Goal: Information Seeking & Learning: Learn about a topic

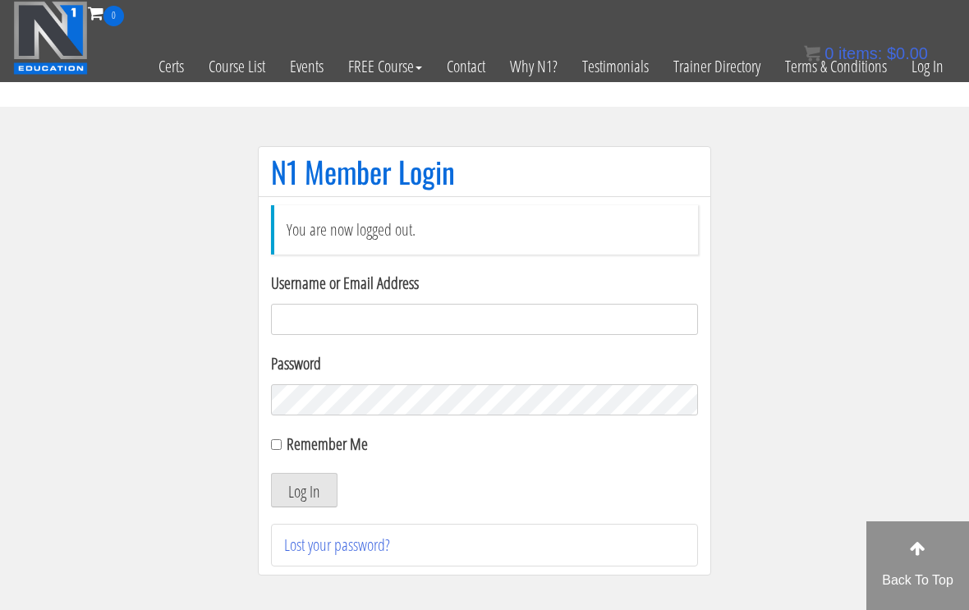
scroll to position [164, 0]
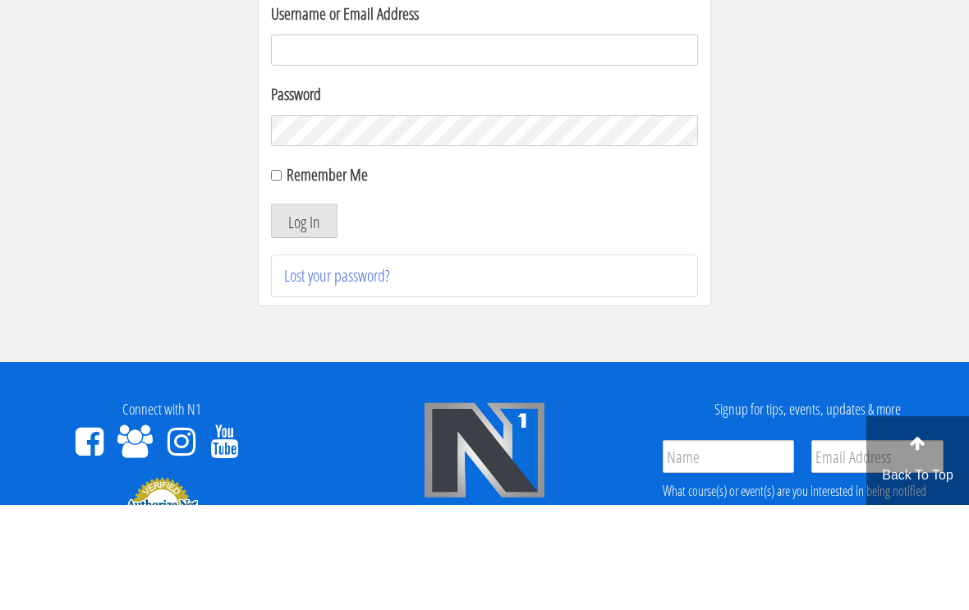
click at [466, 107] on label "Username or Email Address" at bounding box center [484, 119] width 427 height 25
click at [466, 140] on input "Username or Email Address" at bounding box center [484, 155] width 427 height 31
click at [464, 140] on input "Username or Email Address" at bounding box center [484, 155] width 427 height 31
type input "[EMAIL_ADDRESS][DOMAIN_NAME]"
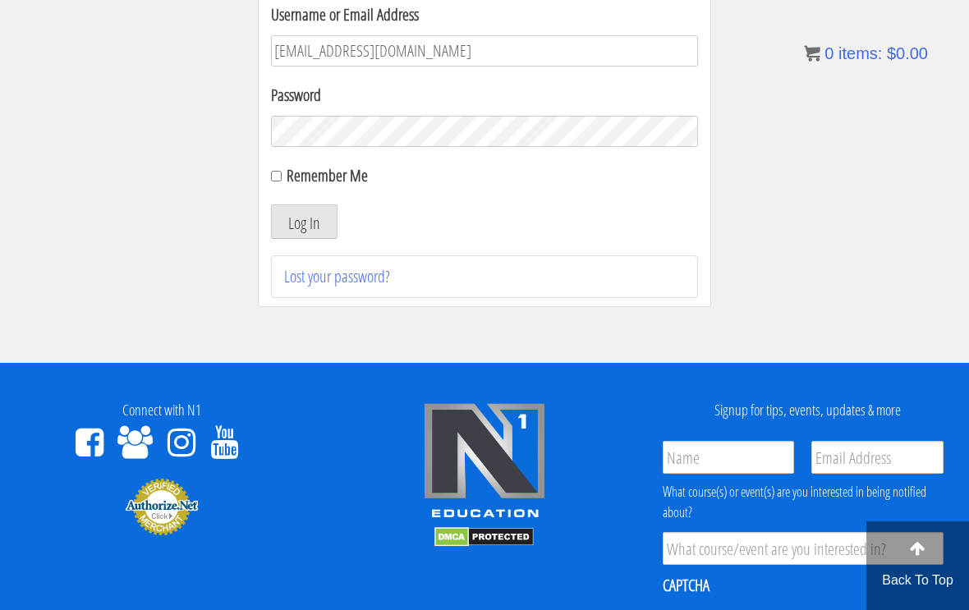
click at [293, 219] on button "Log In" at bounding box center [304, 222] width 67 height 35
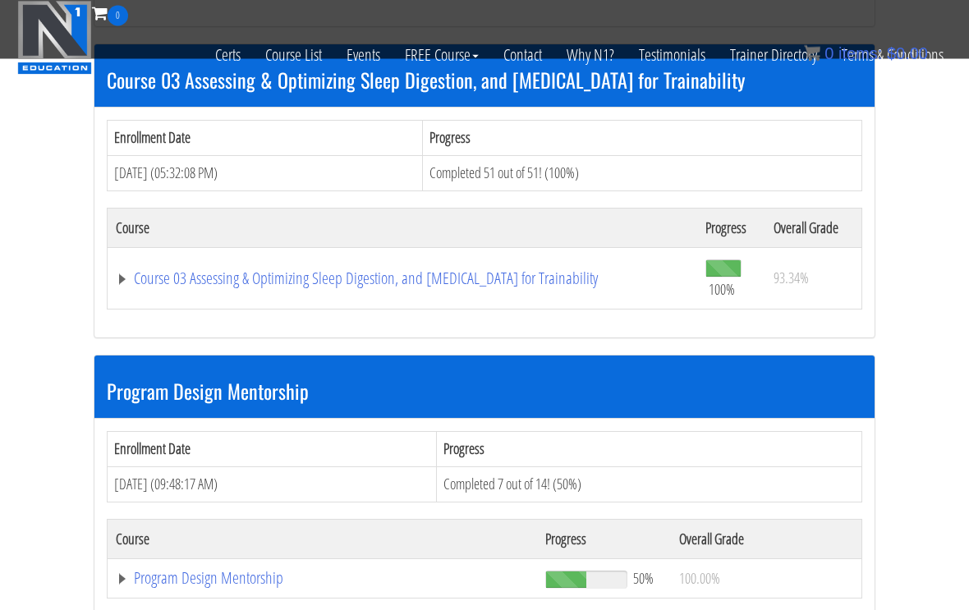
scroll to position [1471, 0]
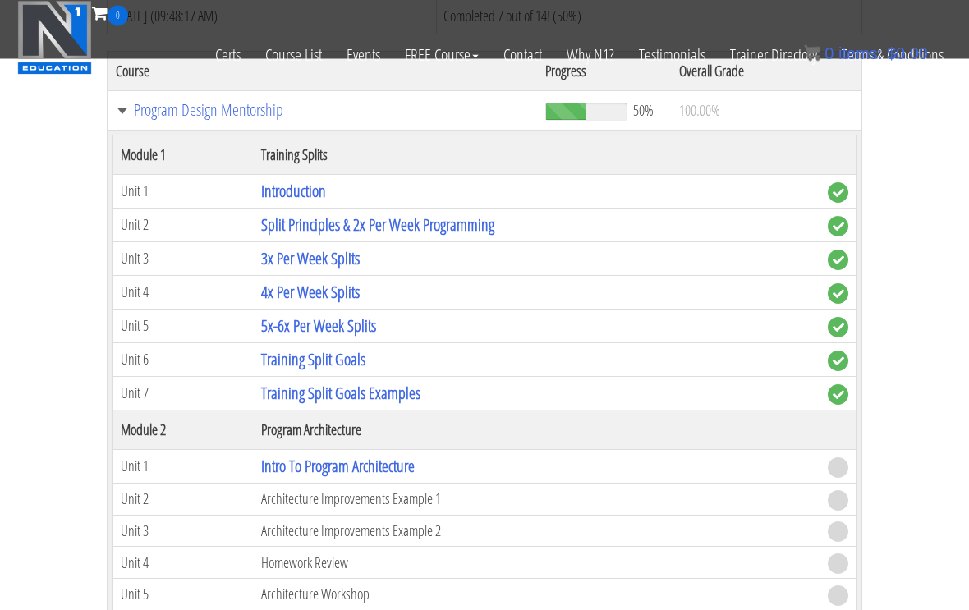
scroll to position [1875, 0]
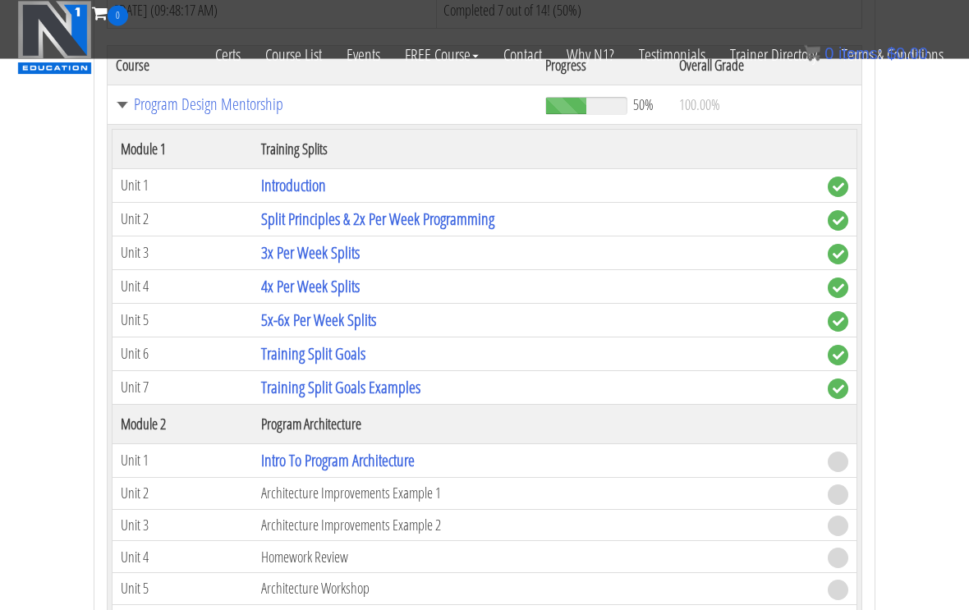
click at [281, 455] on link "Intro To Program Architecture" at bounding box center [338, 461] width 154 height 22
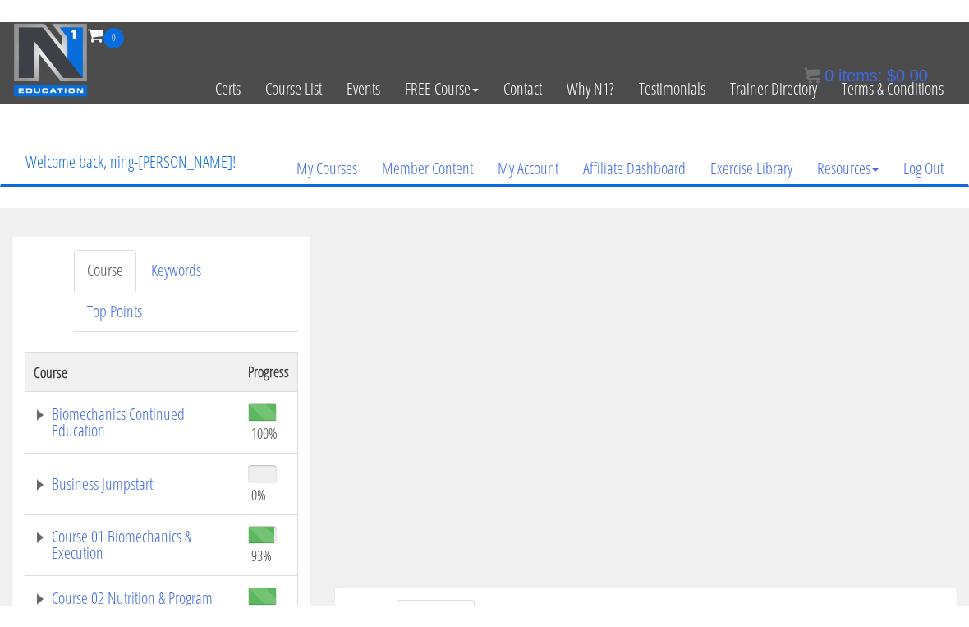
scroll to position [20, 0]
